Goal: Find specific page/section: Find specific page/section

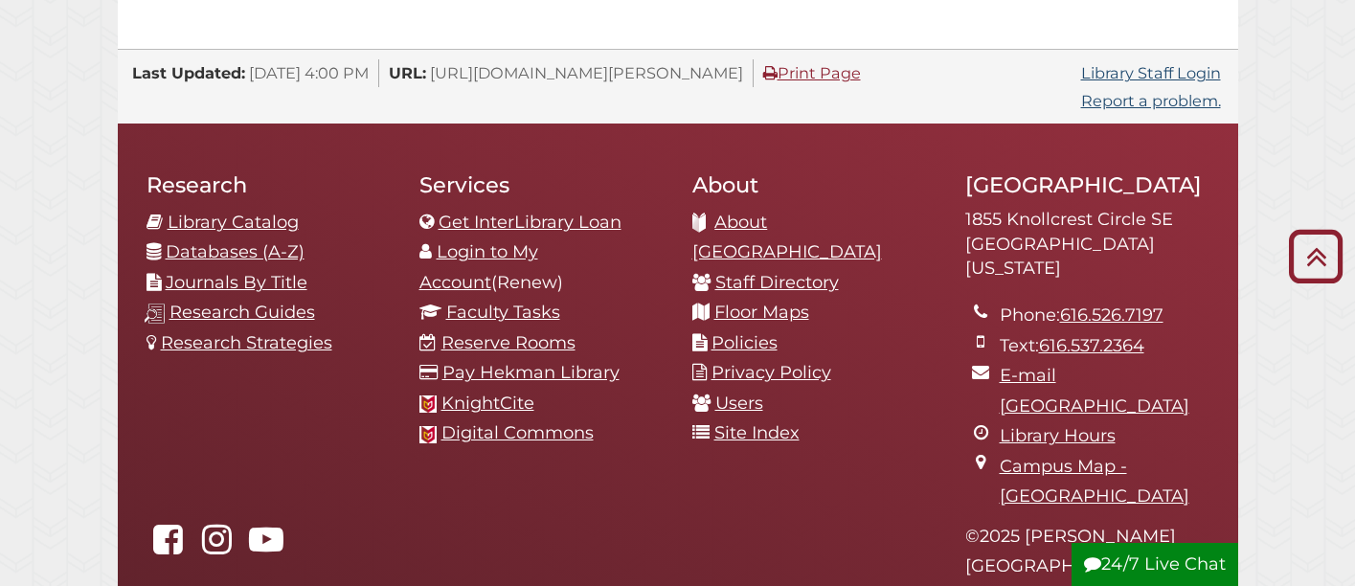
scroll to position [2035, 0]
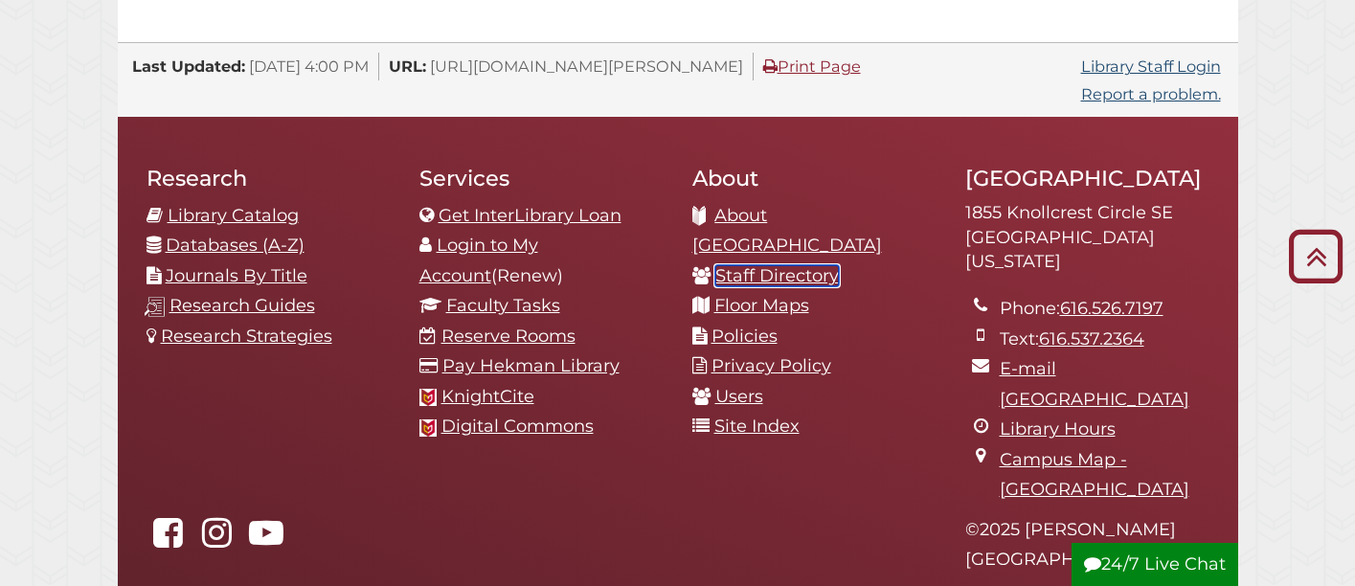
click at [822, 265] on link "Staff Directory" at bounding box center [777, 275] width 124 height 21
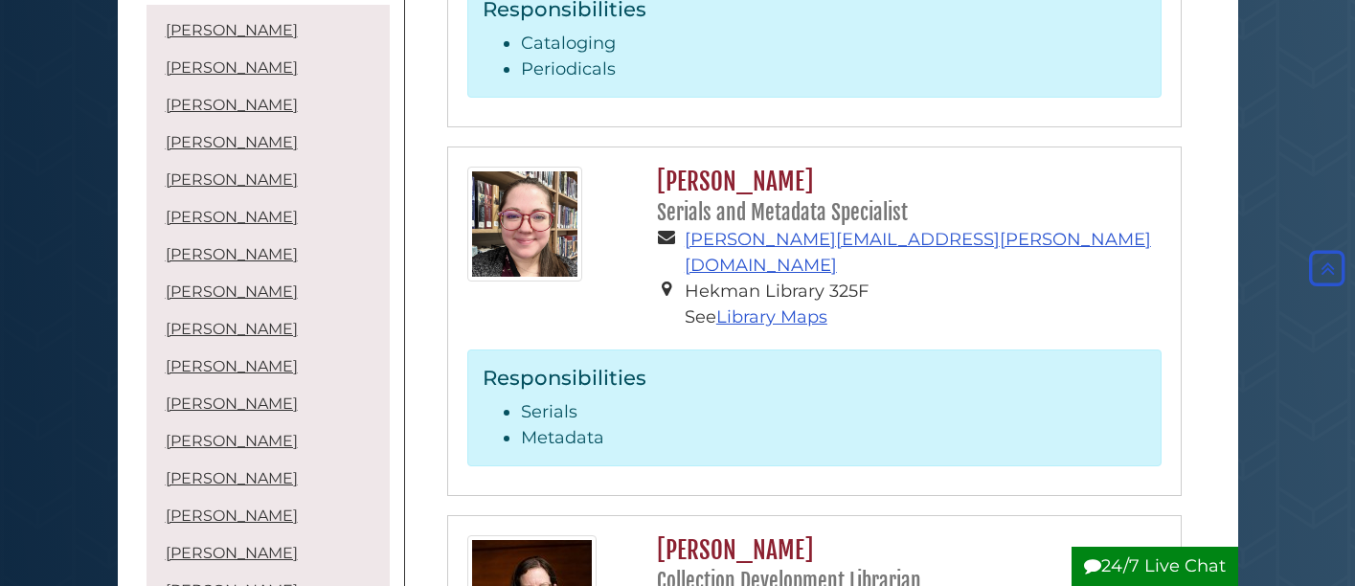
scroll to position [6571, 0]
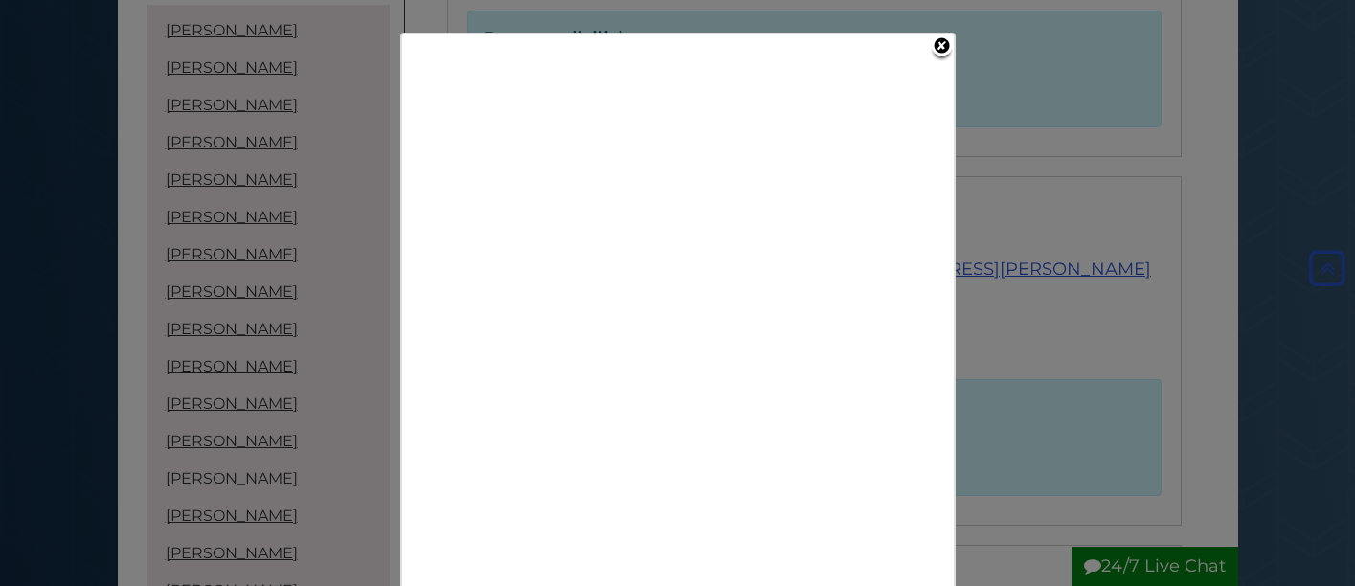
scroll to position [6530, 0]
click at [943, 41] on link "Close" at bounding box center [942, 50] width 24 height 28
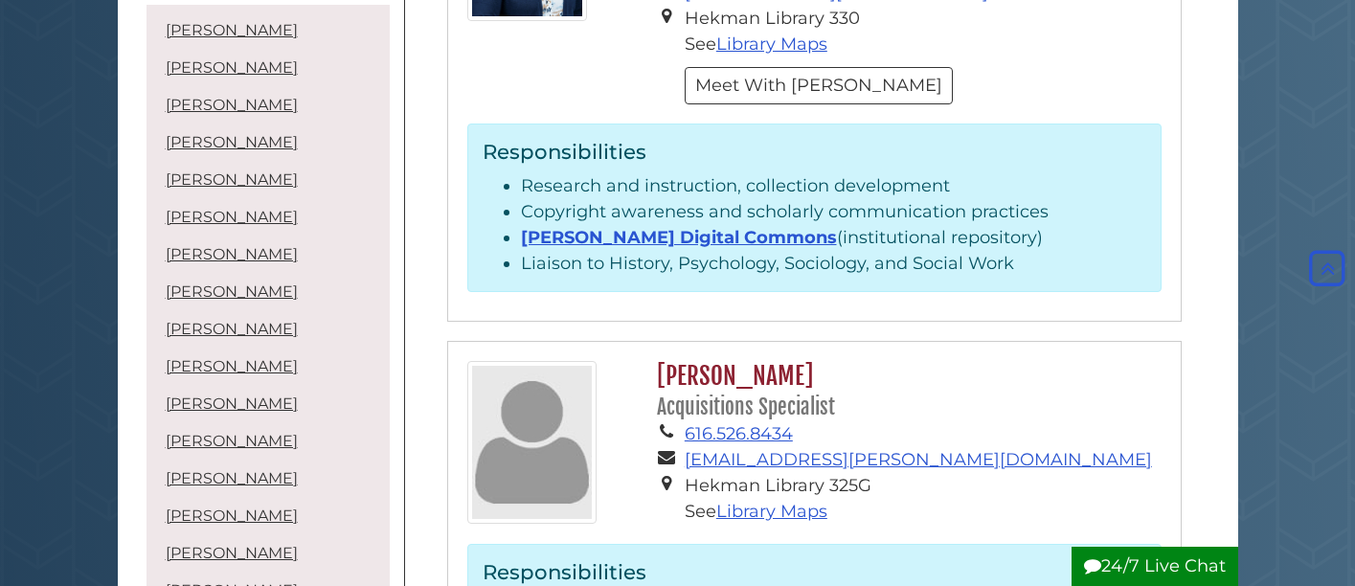
scroll to position [0, 0]
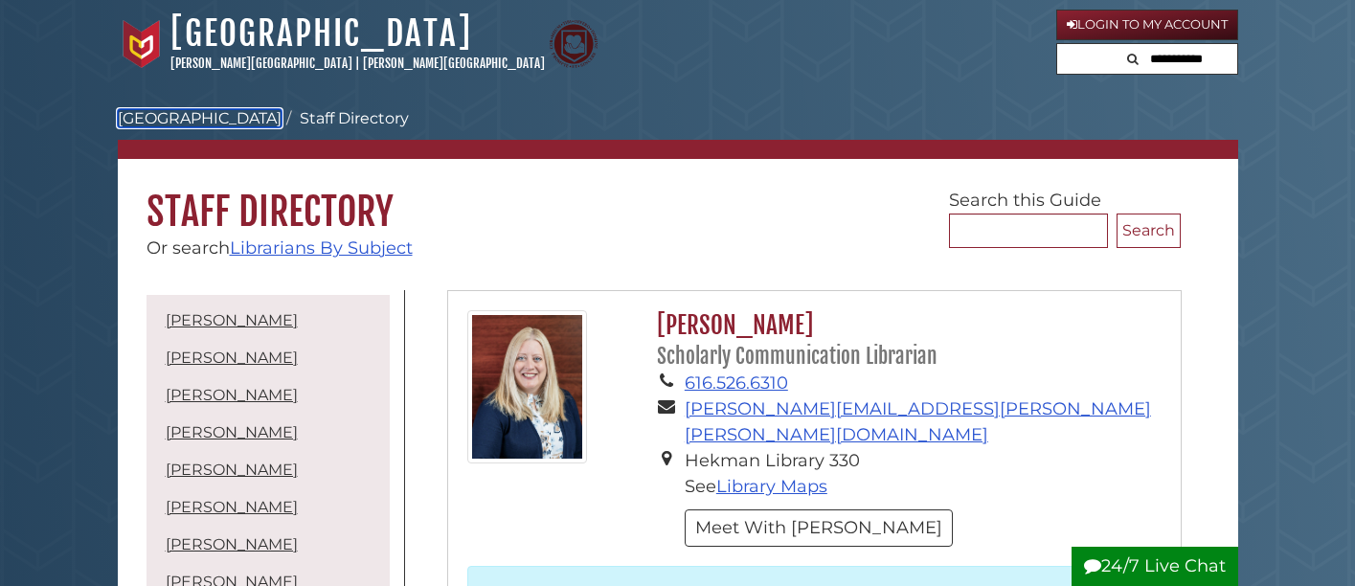
click at [186, 114] on link "[GEOGRAPHIC_DATA]" at bounding box center [200, 118] width 164 height 18
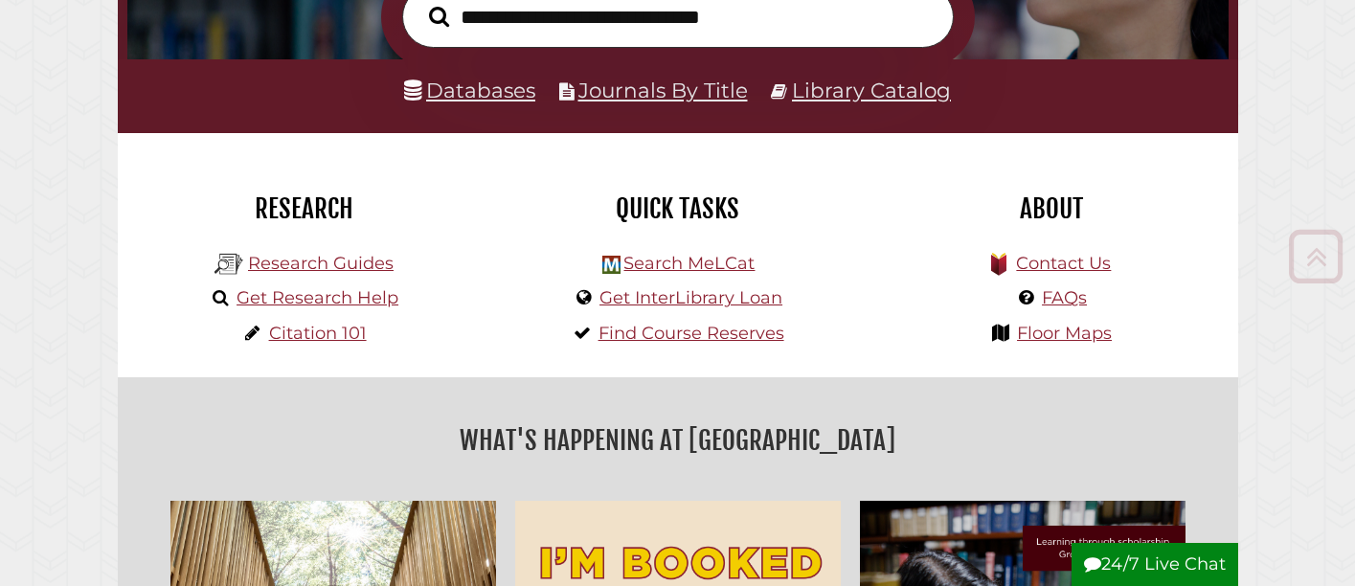
scroll to position [392, 0]
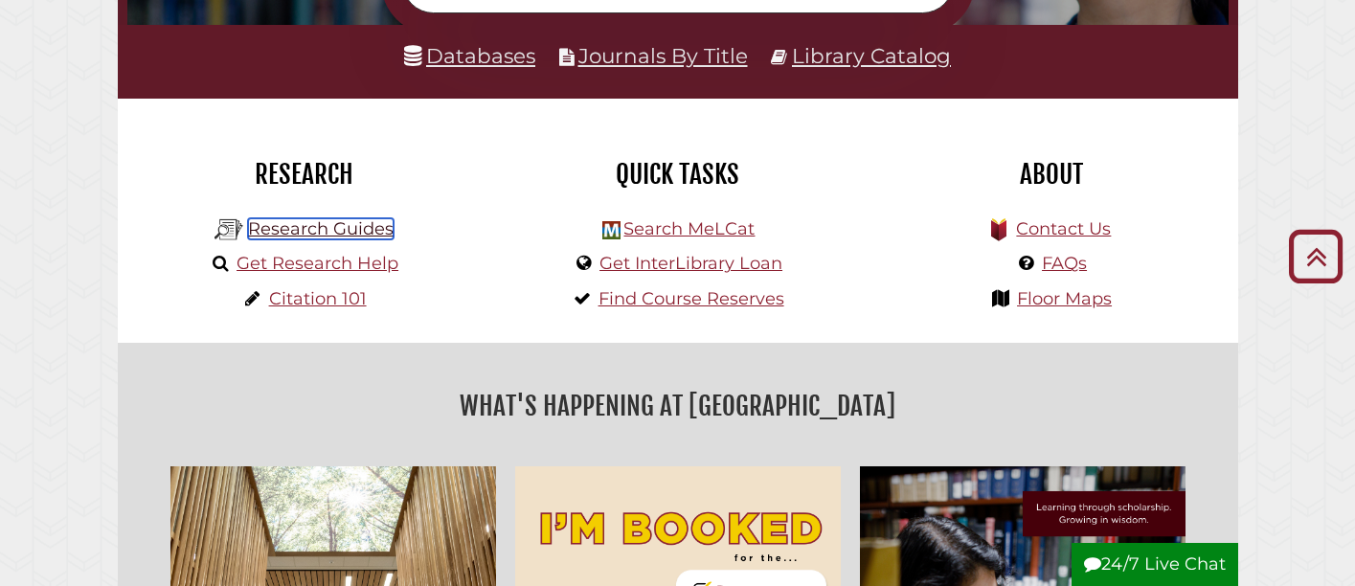
click at [334, 225] on link "Research Guides" at bounding box center [321, 228] width 146 height 21
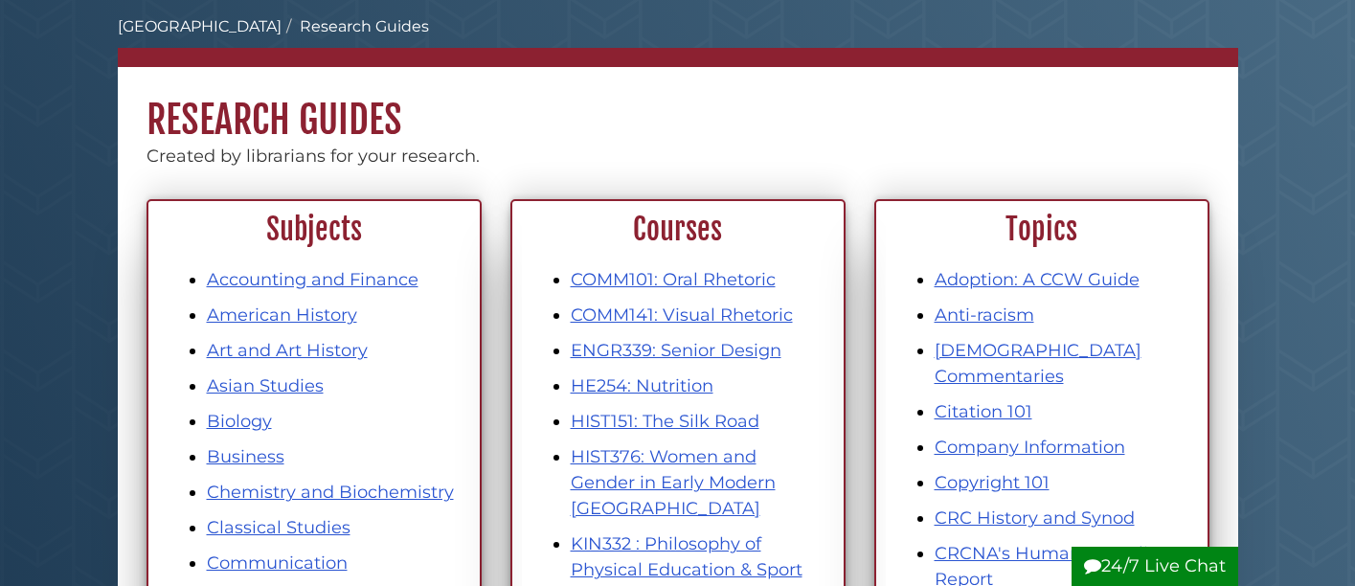
scroll to position [95, 0]
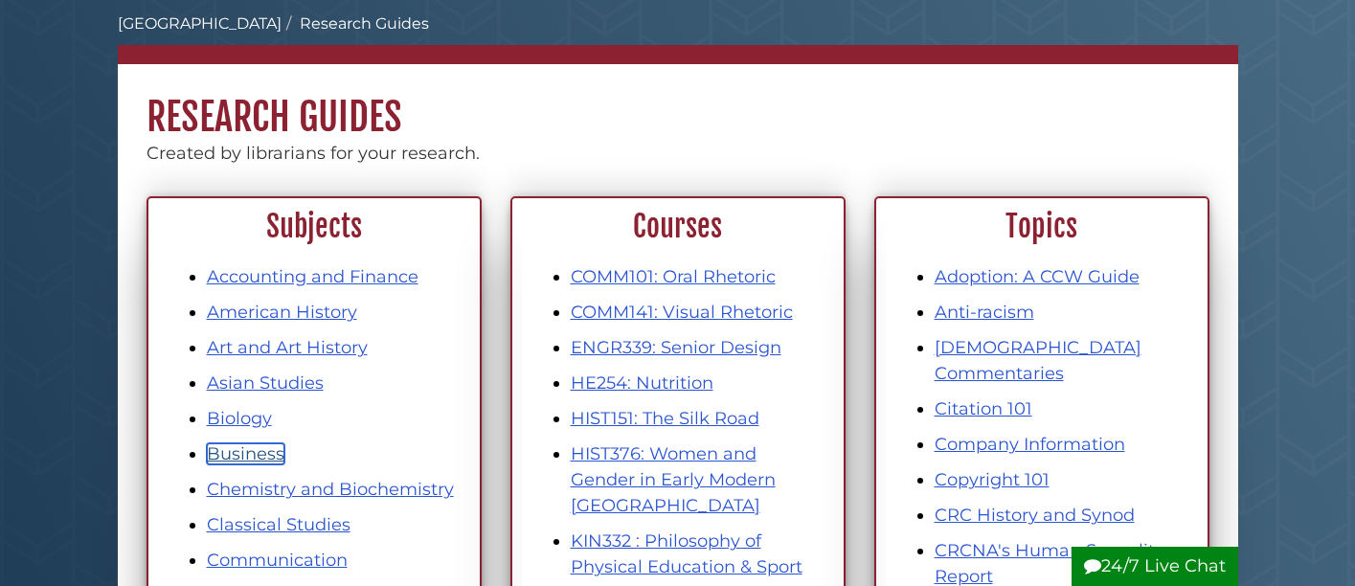
click at [254, 457] on link "Business" at bounding box center [246, 453] width 78 height 21
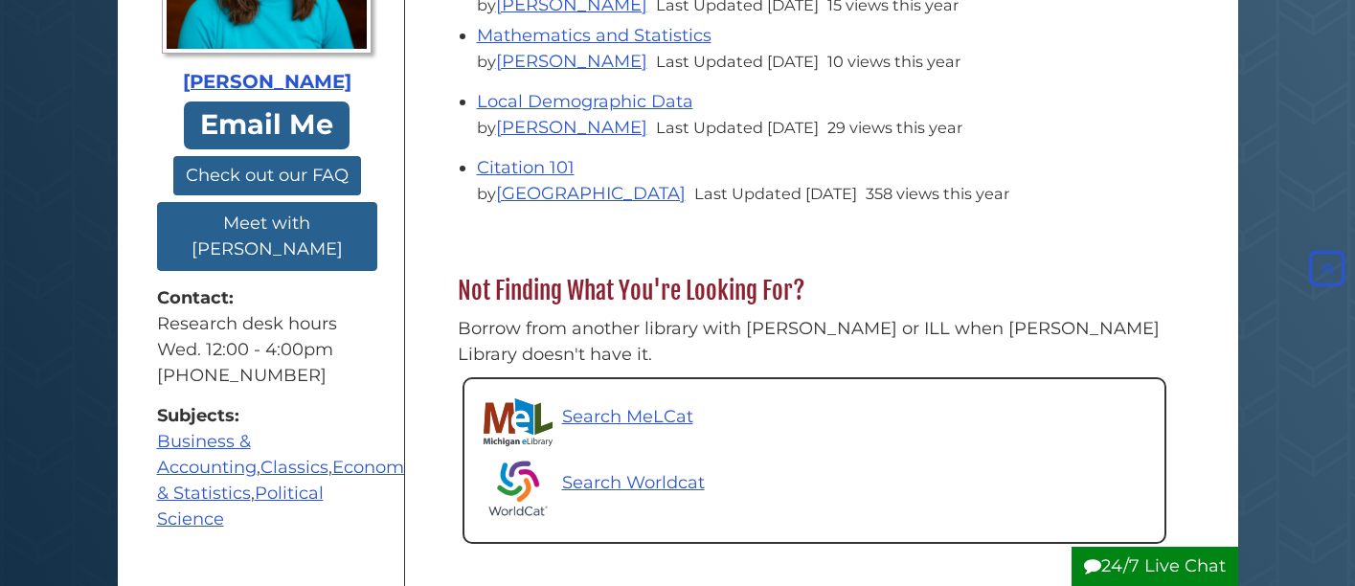
scroll to position [929, 0]
